Goal: Information Seeking & Learning: Learn about a topic

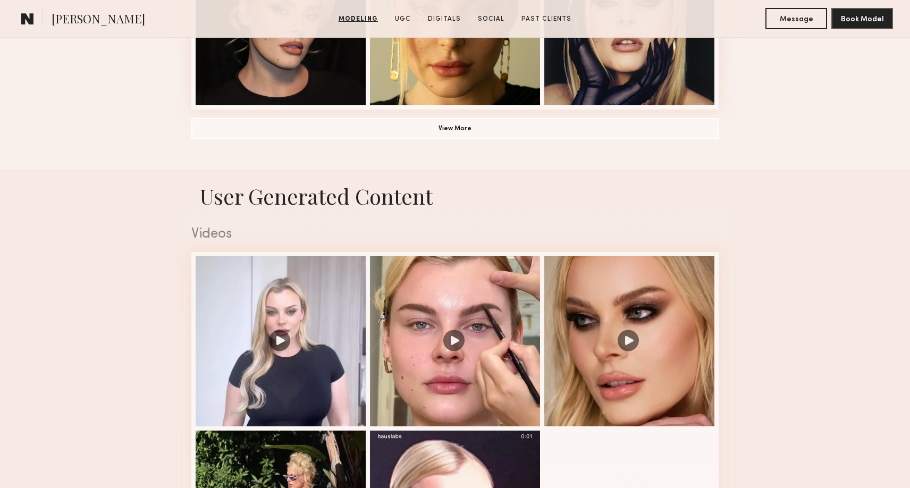
scroll to position [1030, 0]
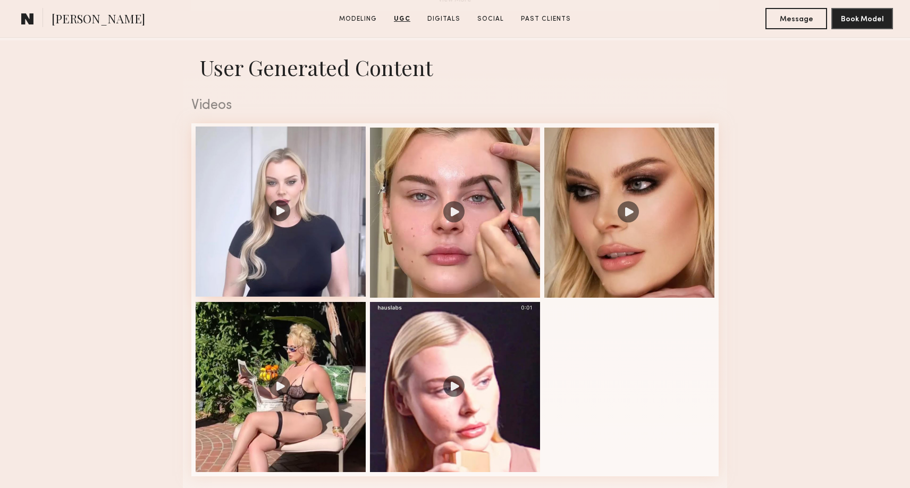
click at [255, 231] on div at bounding box center [281, 211] width 170 height 170
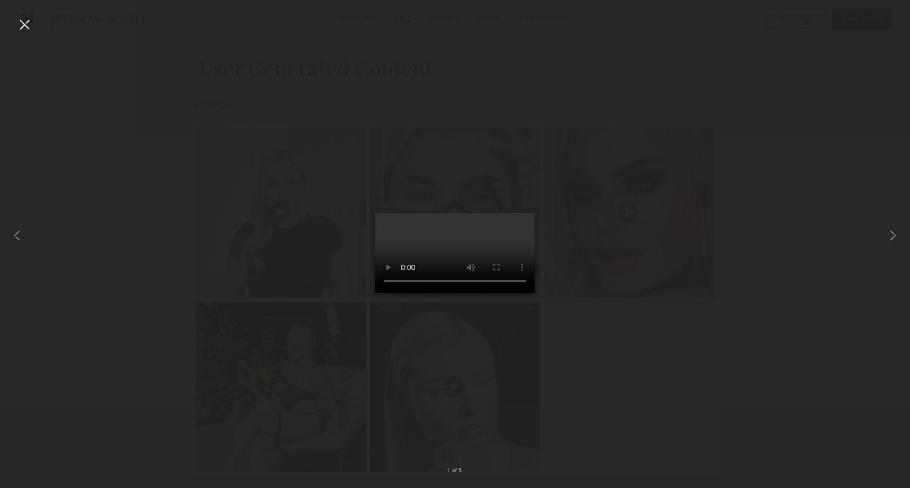
click at [773, 341] on div at bounding box center [455, 235] width 910 height 437
click at [27, 24] on div at bounding box center [24, 24] width 17 height 17
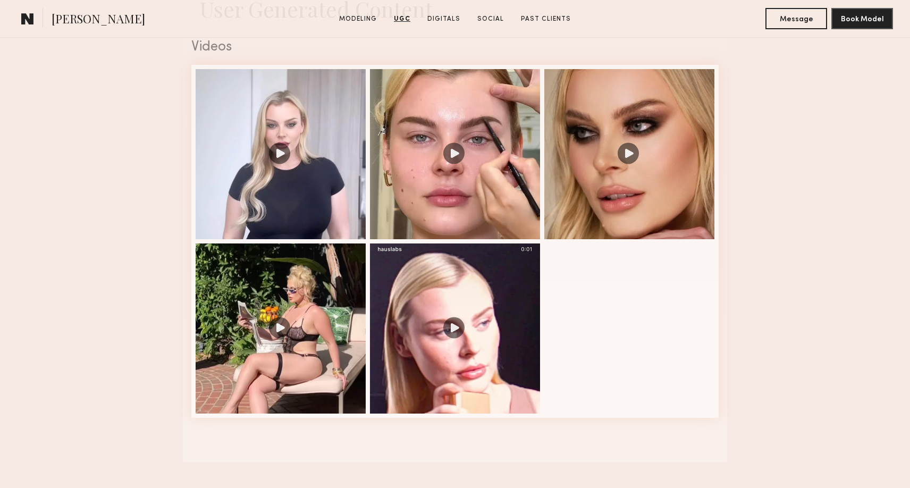
scroll to position [1100, 0]
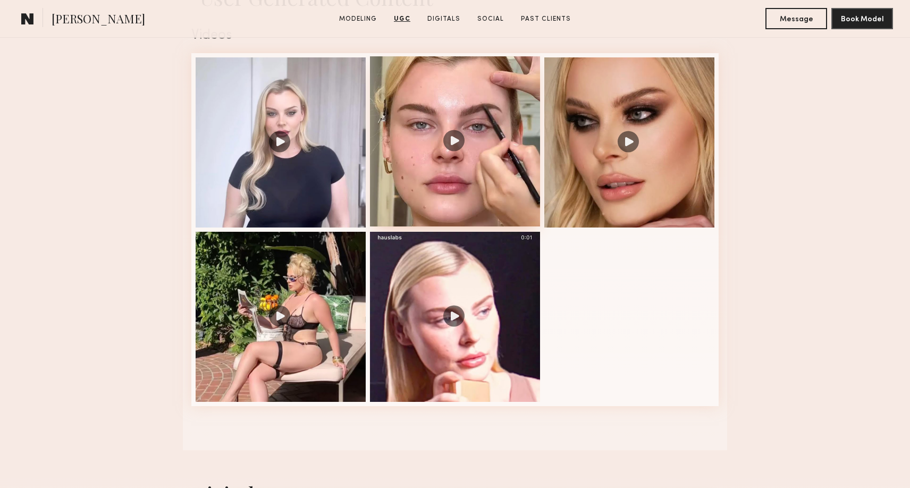
click at [509, 180] on div at bounding box center [455, 141] width 170 height 170
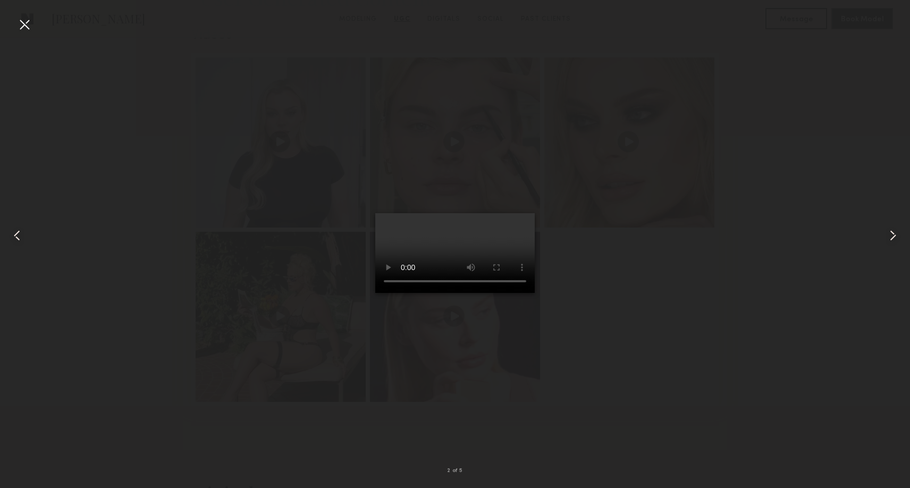
click at [893, 236] on common-icon at bounding box center [892, 235] width 17 height 17
click at [765, 268] on div at bounding box center [455, 235] width 910 height 437
click at [24, 26] on div at bounding box center [24, 24] width 17 height 17
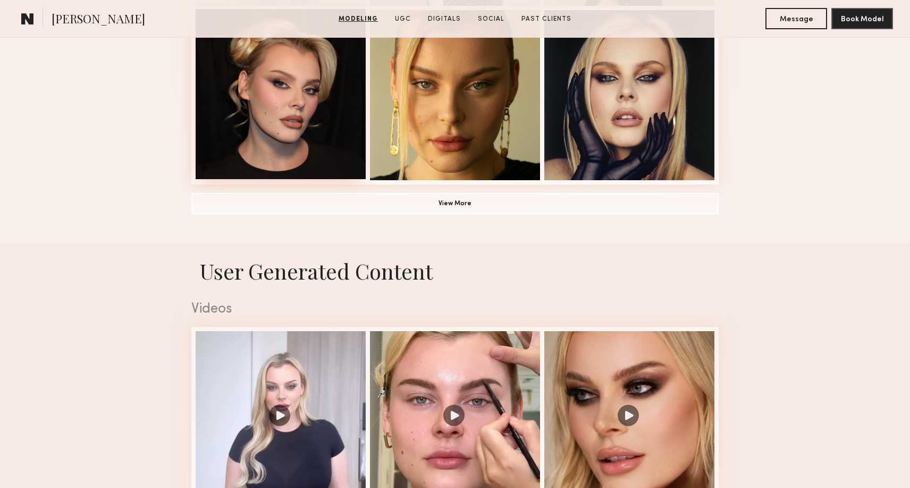
scroll to position [843, 0]
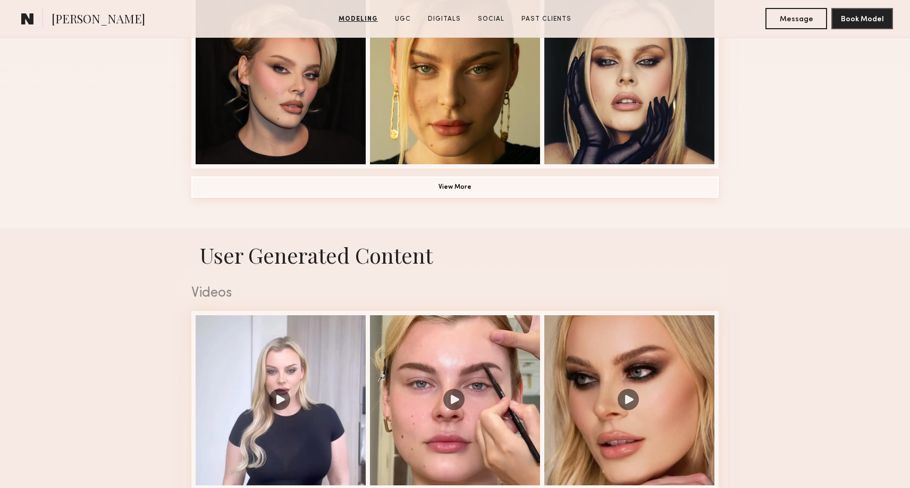
click at [290, 183] on button "View More" at bounding box center [454, 186] width 527 height 21
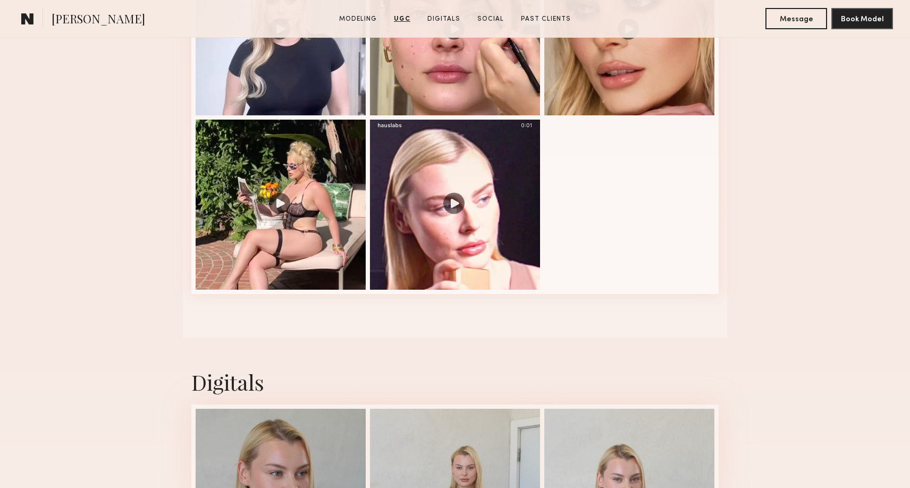
scroll to position [1925, 0]
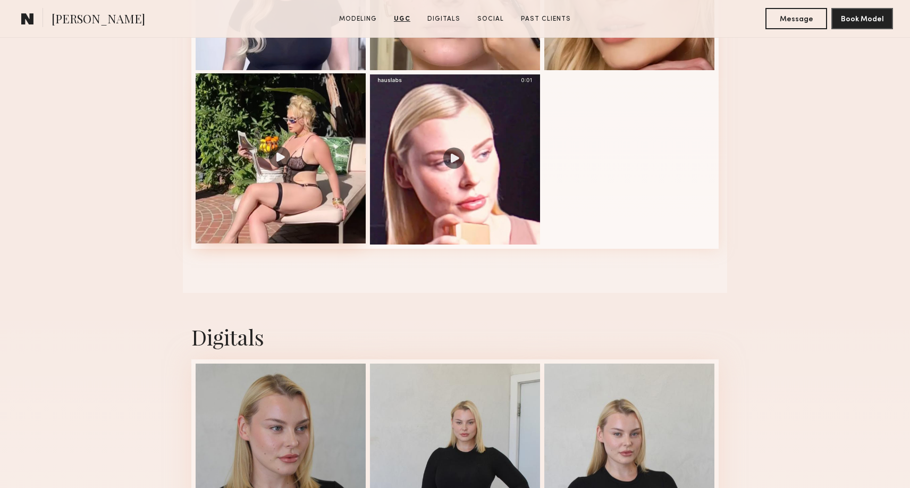
click at [272, 172] on div at bounding box center [281, 158] width 170 height 170
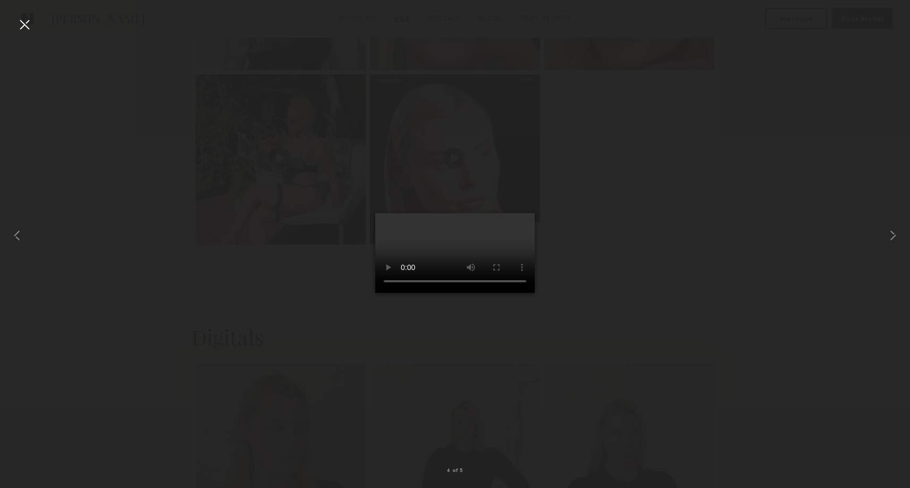
click at [24, 23] on div at bounding box center [24, 24] width 17 height 17
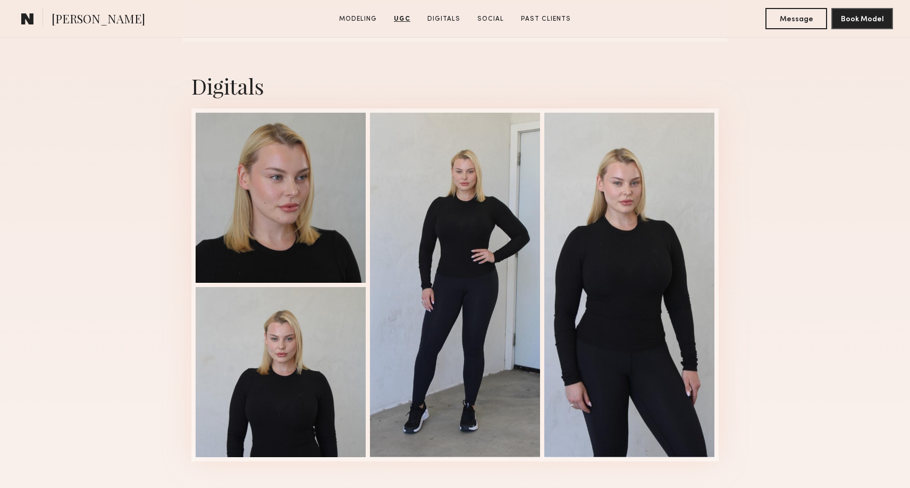
scroll to position [2234, 0]
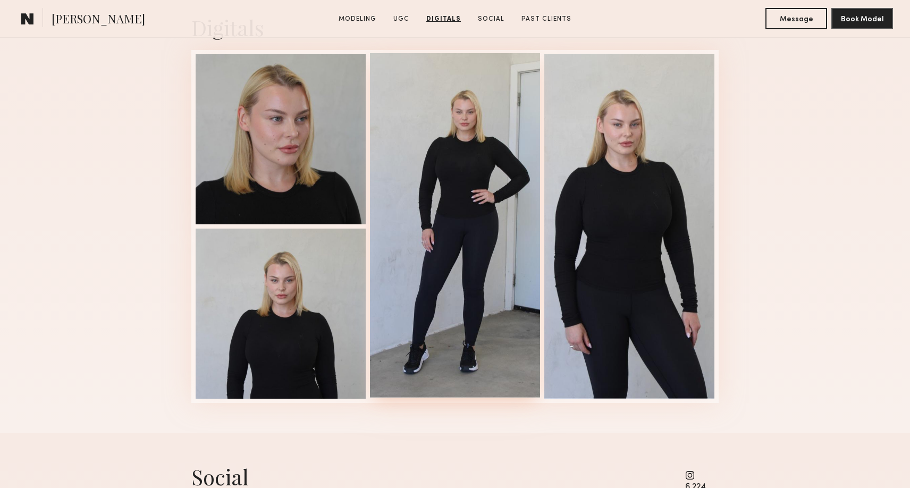
click at [469, 191] on div at bounding box center [455, 225] width 170 height 344
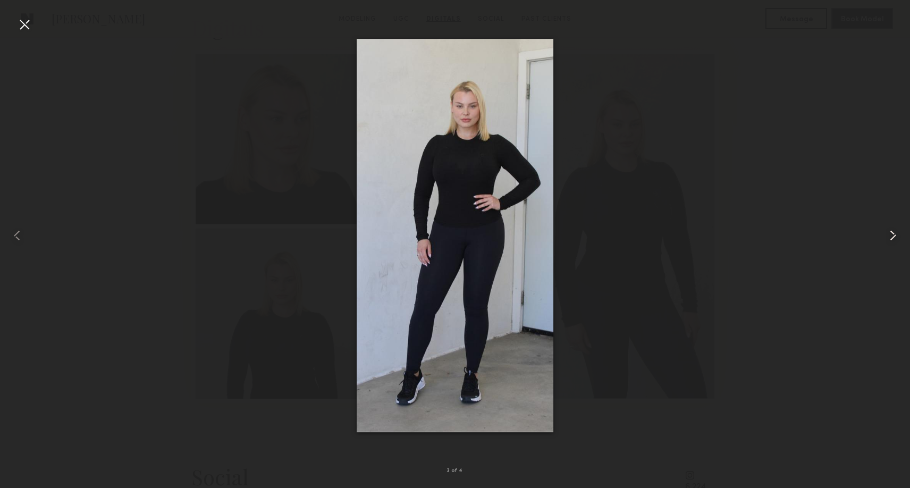
click at [891, 236] on common-icon at bounding box center [892, 235] width 17 height 17
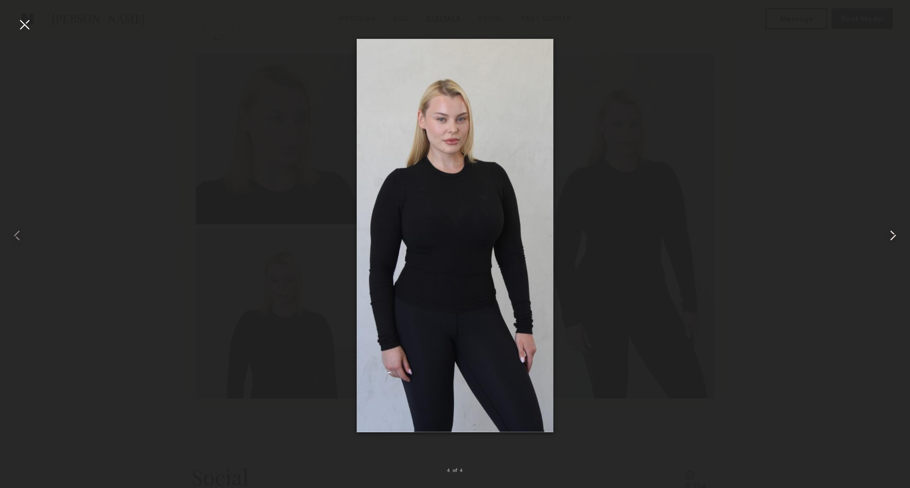
click at [891, 236] on common-icon at bounding box center [892, 235] width 17 height 17
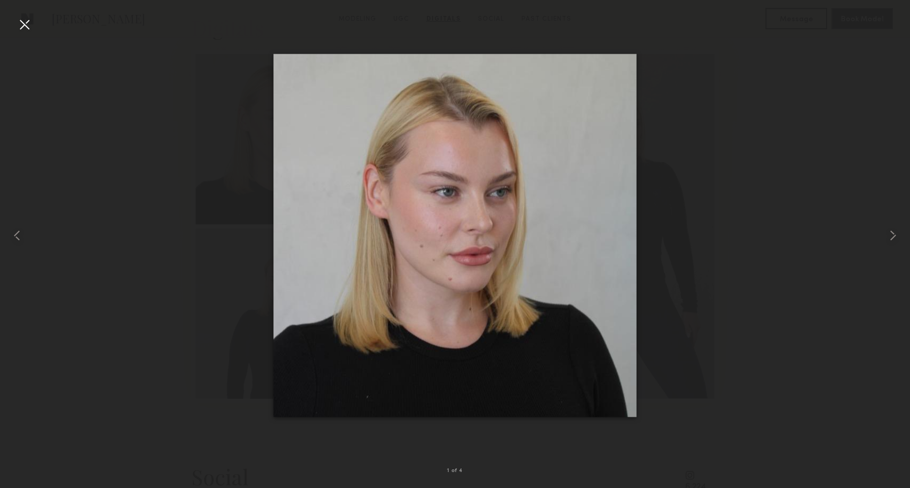
click at [771, 219] on div at bounding box center [455, 235] width 910 height 437
